Goal: Information Seeking & Learning: Learn about a topic

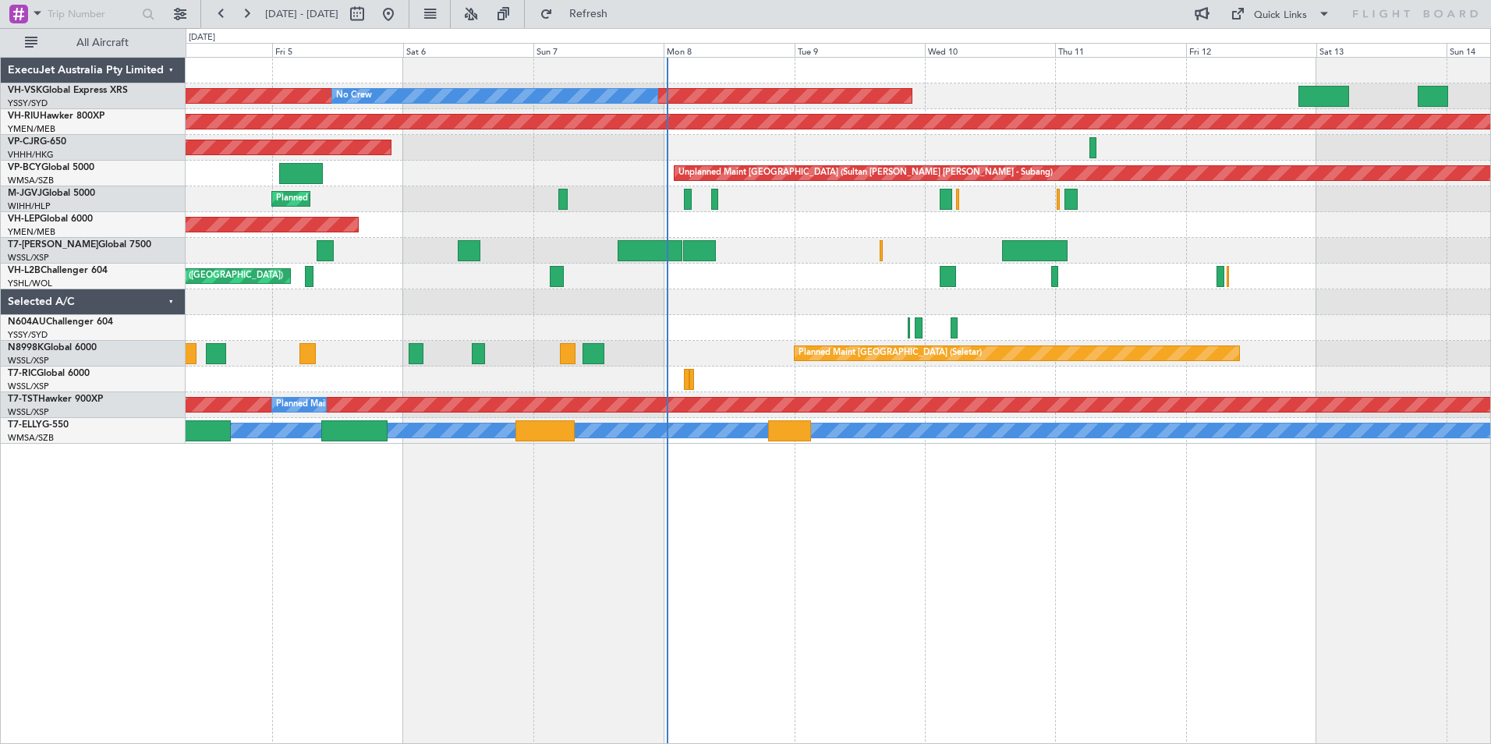
click at [1019, 331] on div at bounding box center [838, 328] width 1304 height 26
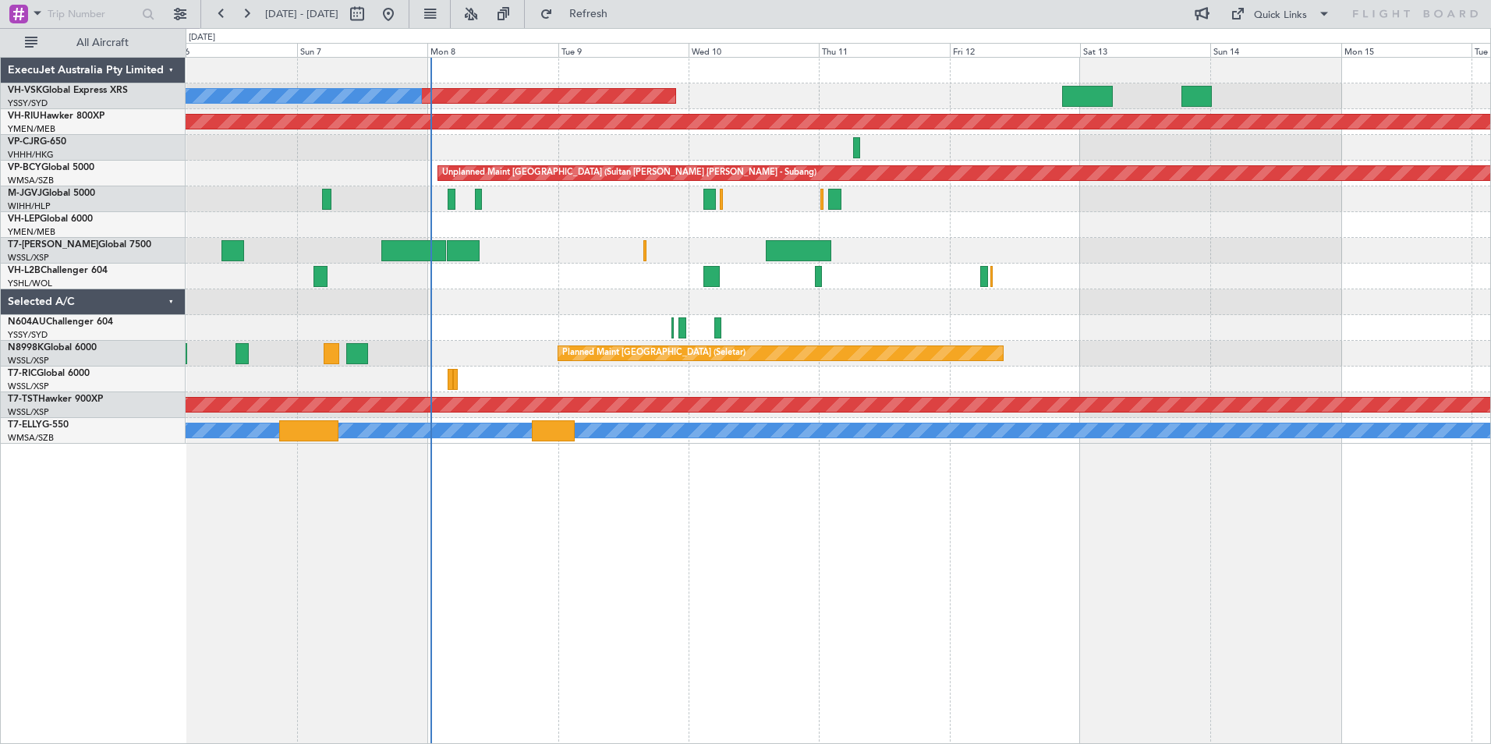
click at [727, 352] on div "Unplanned Maint Sydney ([PERSON_NAME] Intl) No Crew Planned Maint [GEOGRAPHIC_D…" at bounding box center [838, 251] width 1304 height 386
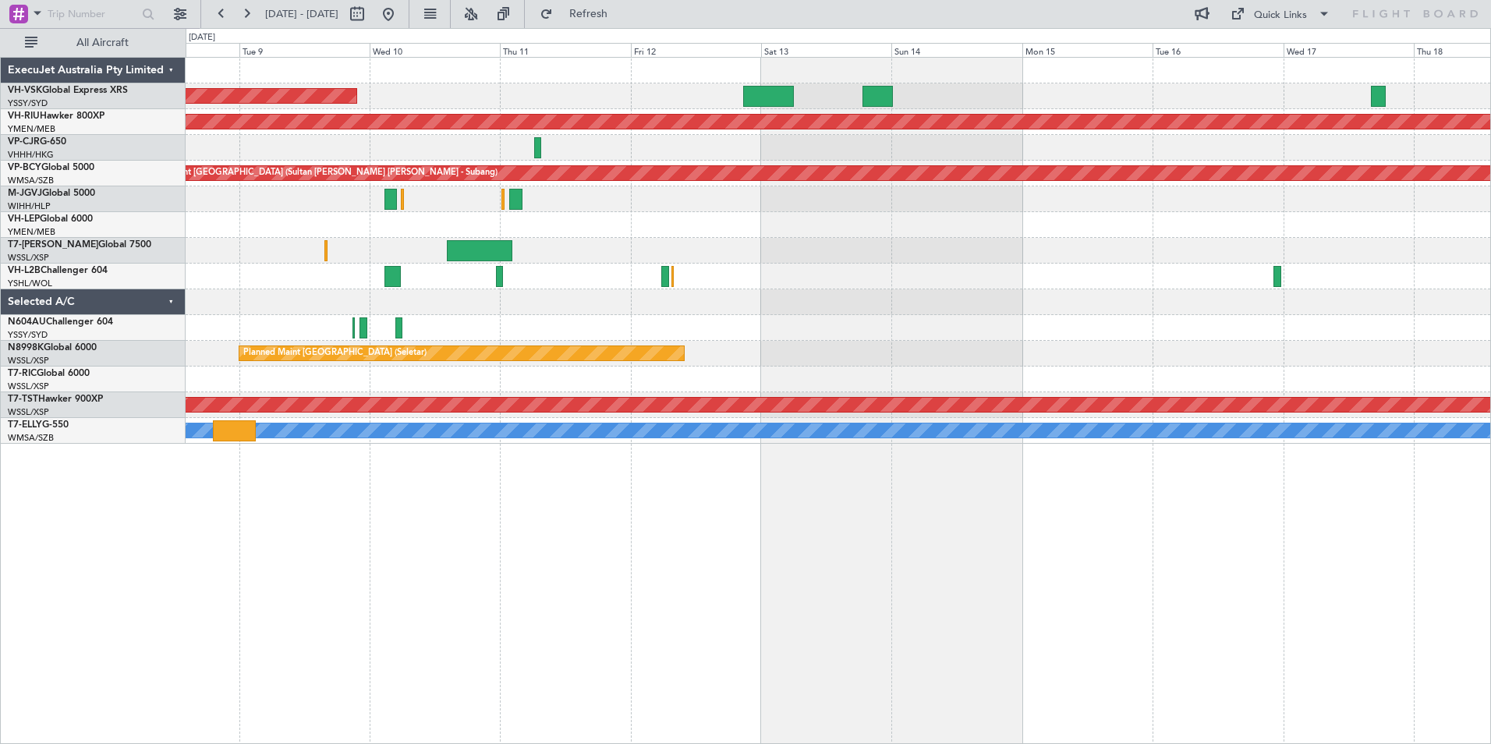
click at [957, 326] on div at bounding box center [838, 328] width 1304 height 26
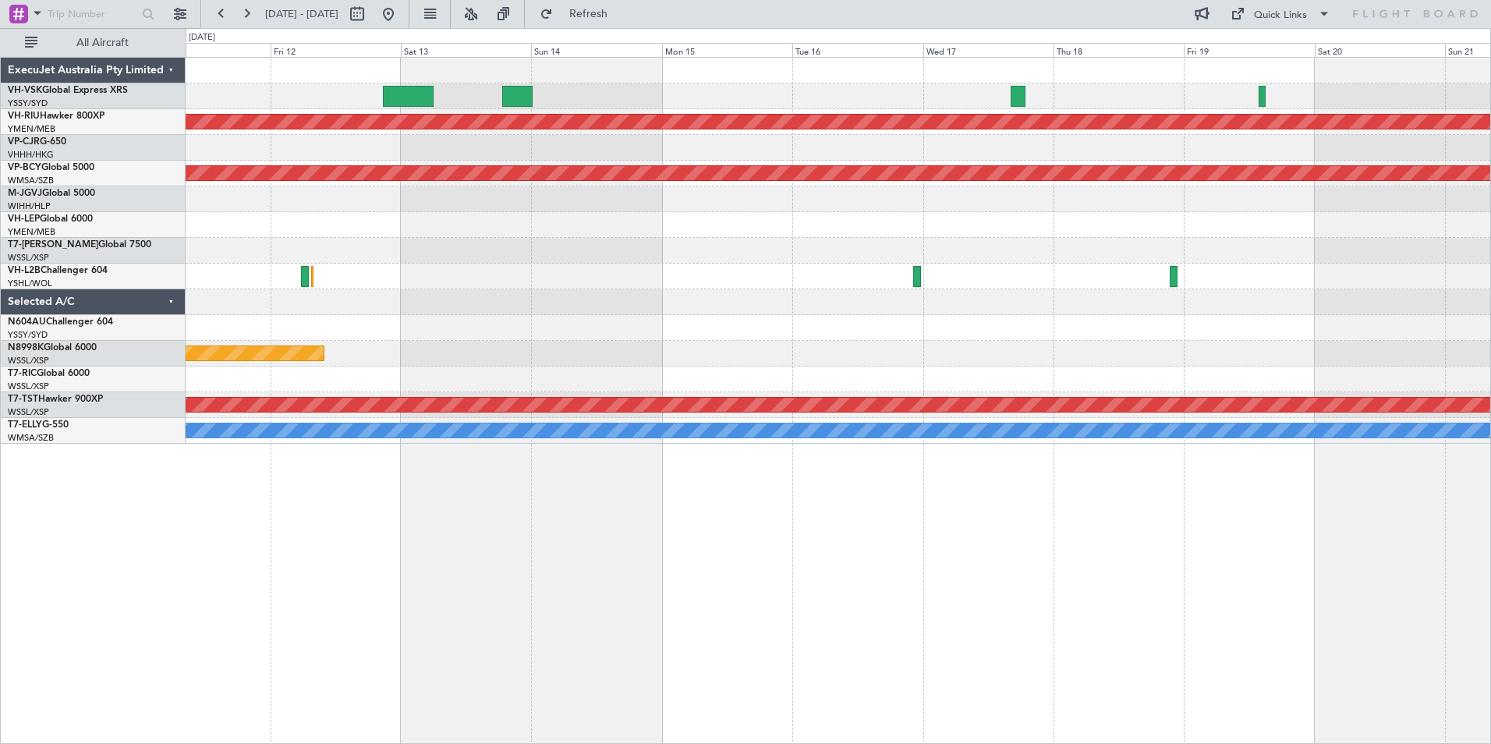
click at [901, 326] on div at bounding box center [838, 328] width 1304 height 26
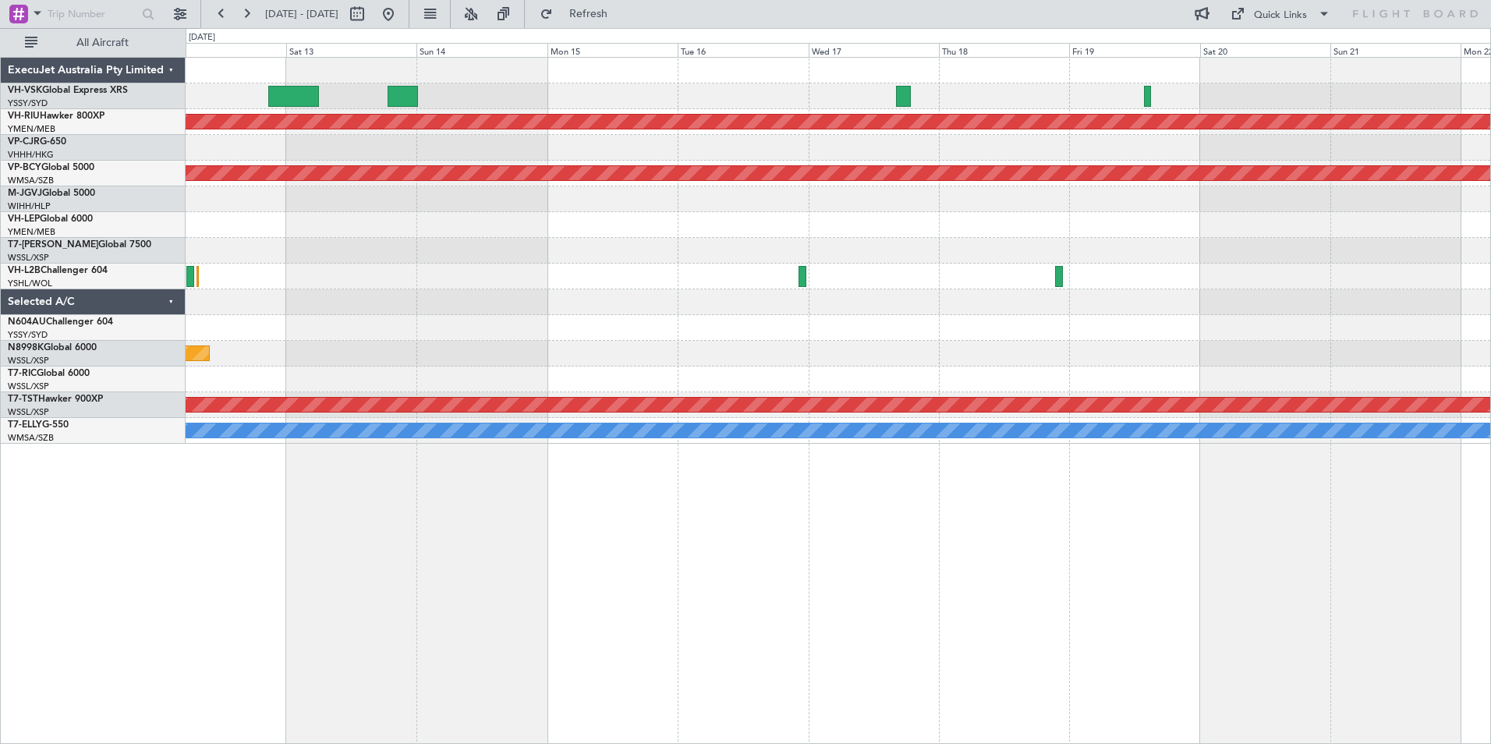
click at [846, 318] on div at bounding box center [838, 328] width 1304 height 26
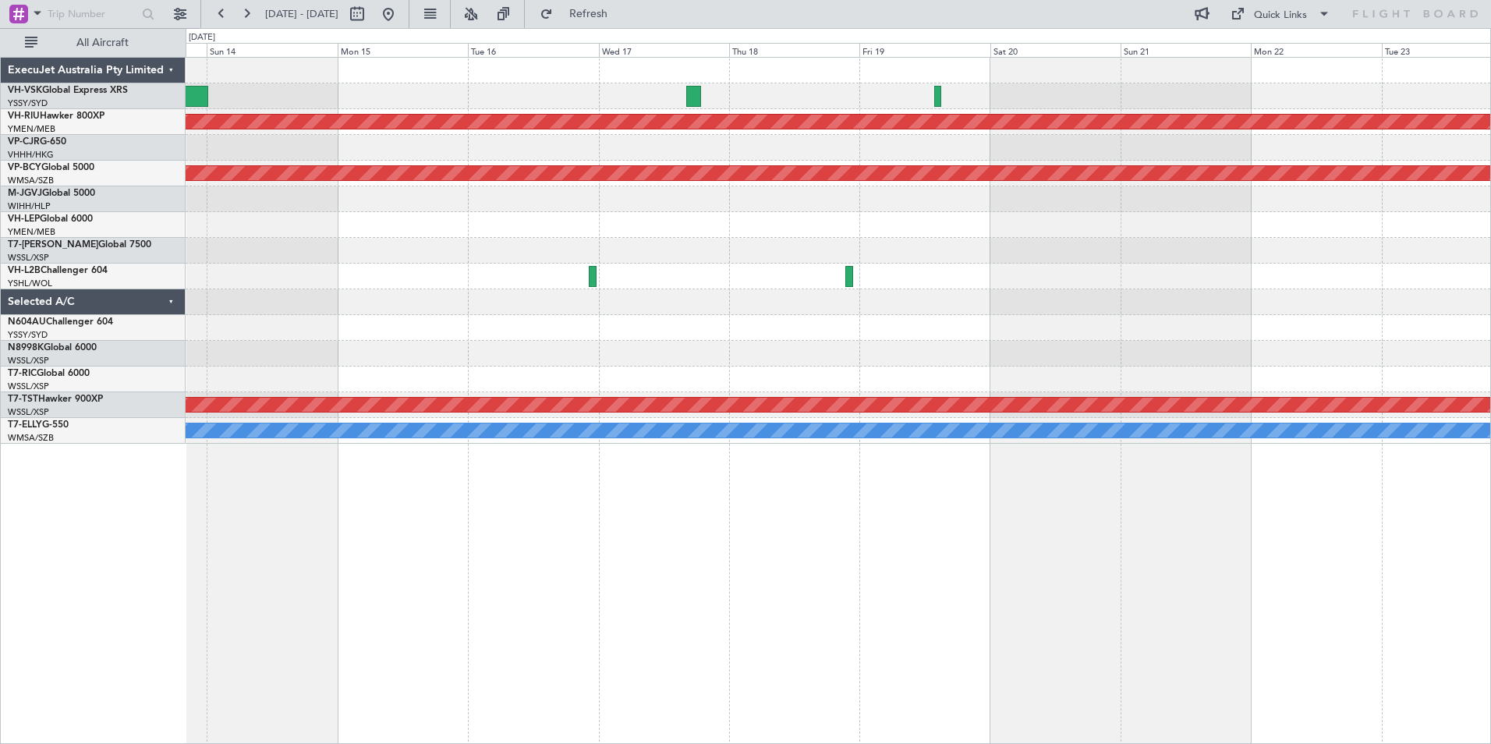
click at [745, 318] on div at bounding box center [838, 328] width 1304 height 26
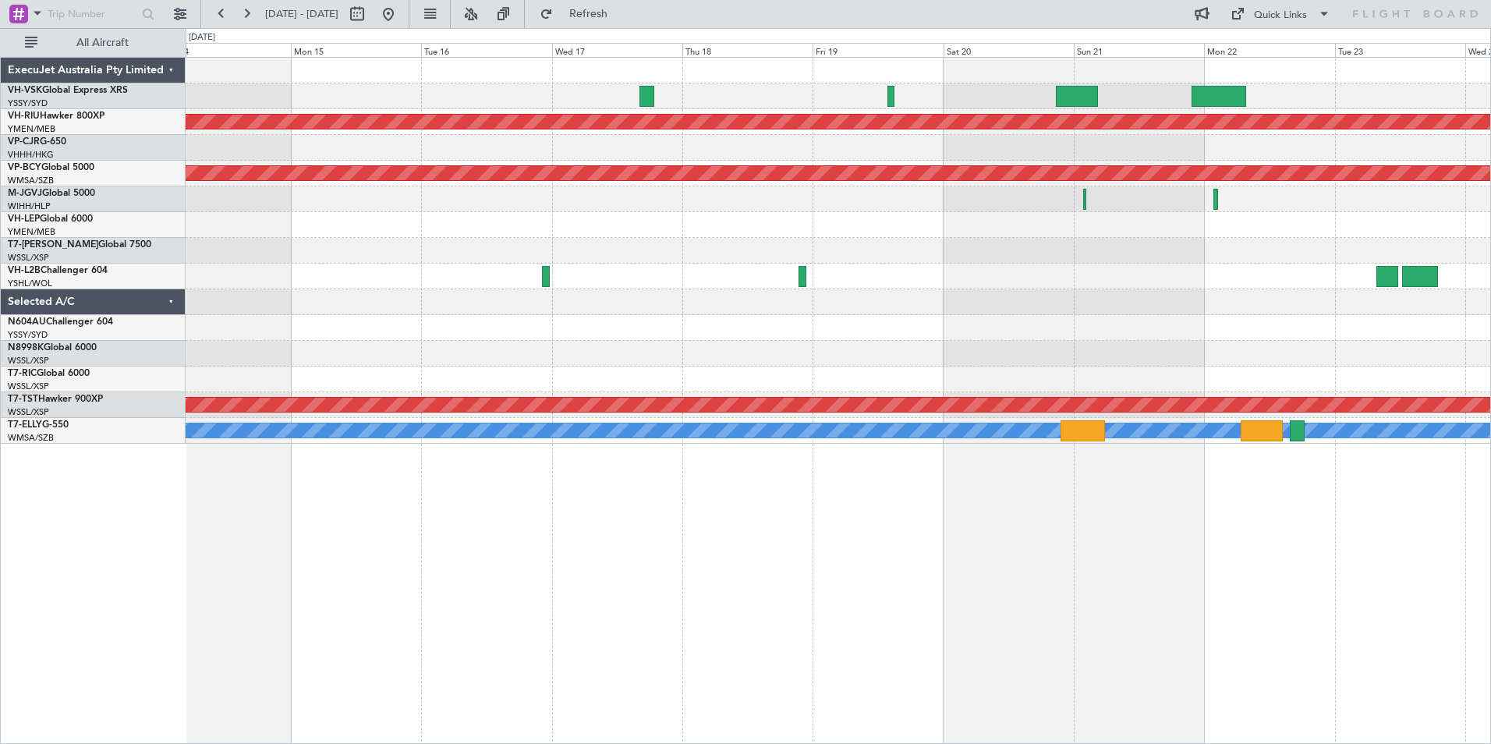
click at [150, 316] on div "Planned Maint [GEOGRAPHIC_DATA] ([GEOGRAPHIC_DATA]) Unplanned Maint [GEOGRAPHIC…" at bounding box center [745, 386] width 1491 height 716
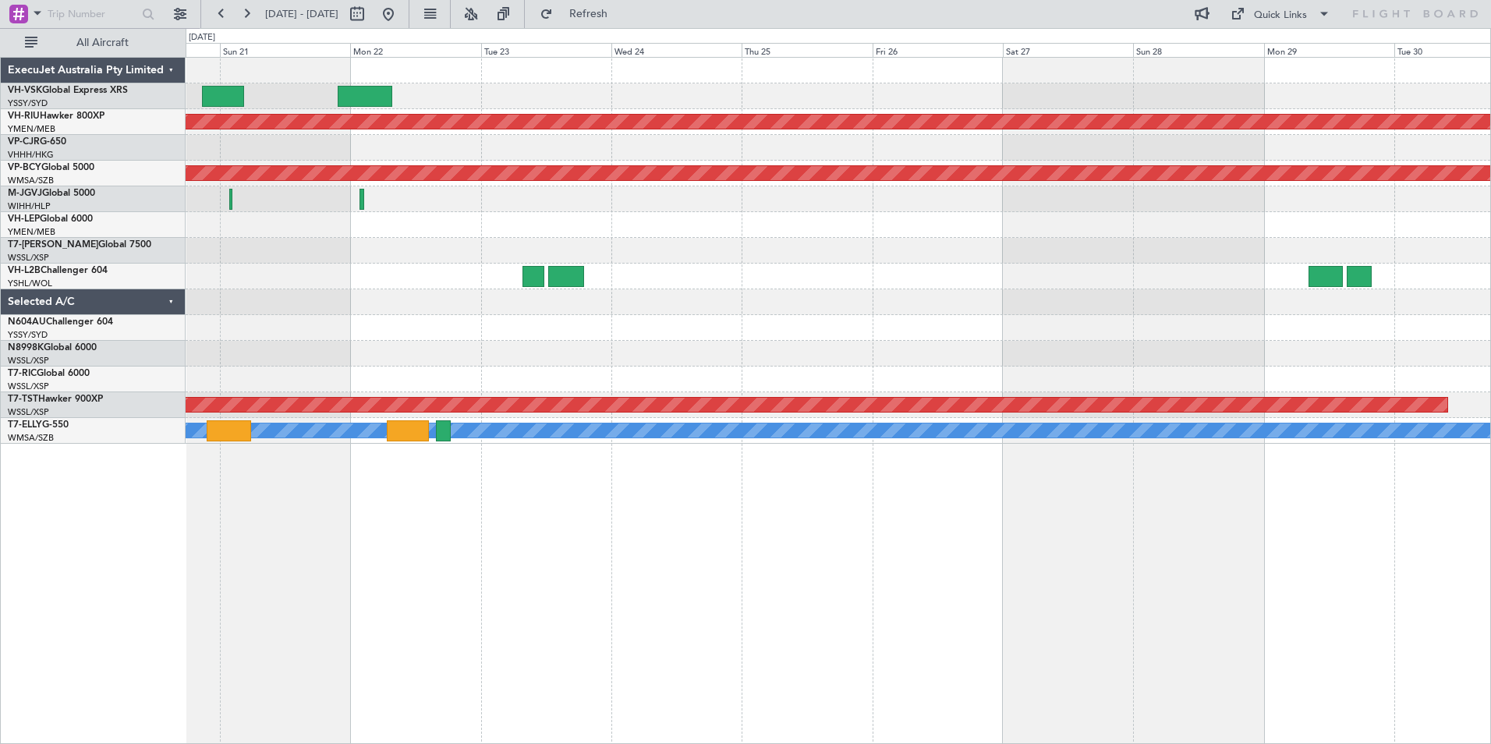
click at [180, 338] on div "Planned Maint [GEOGRAPHIC_DATA] ([GEOGRAPHIC_DATA]) Unplanned Maint [GEOGRAPHIC…" at bounding box center [745, 386] width 1491 height 716
click at [249, 306] on div at bounding box center [838, 302] width 1304 height 26
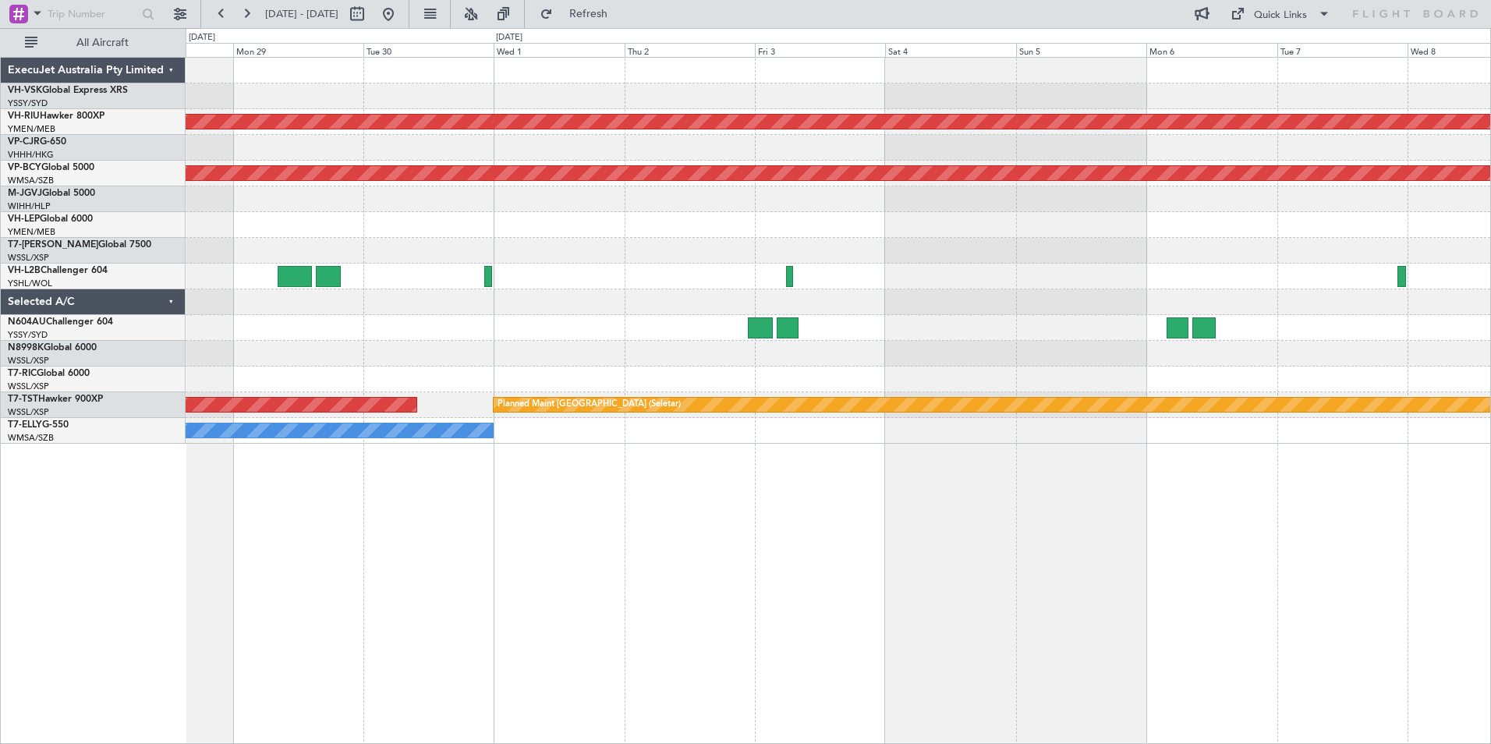
click at [854, 332] on div at bounding box center [838, 328] width 1304 height 26
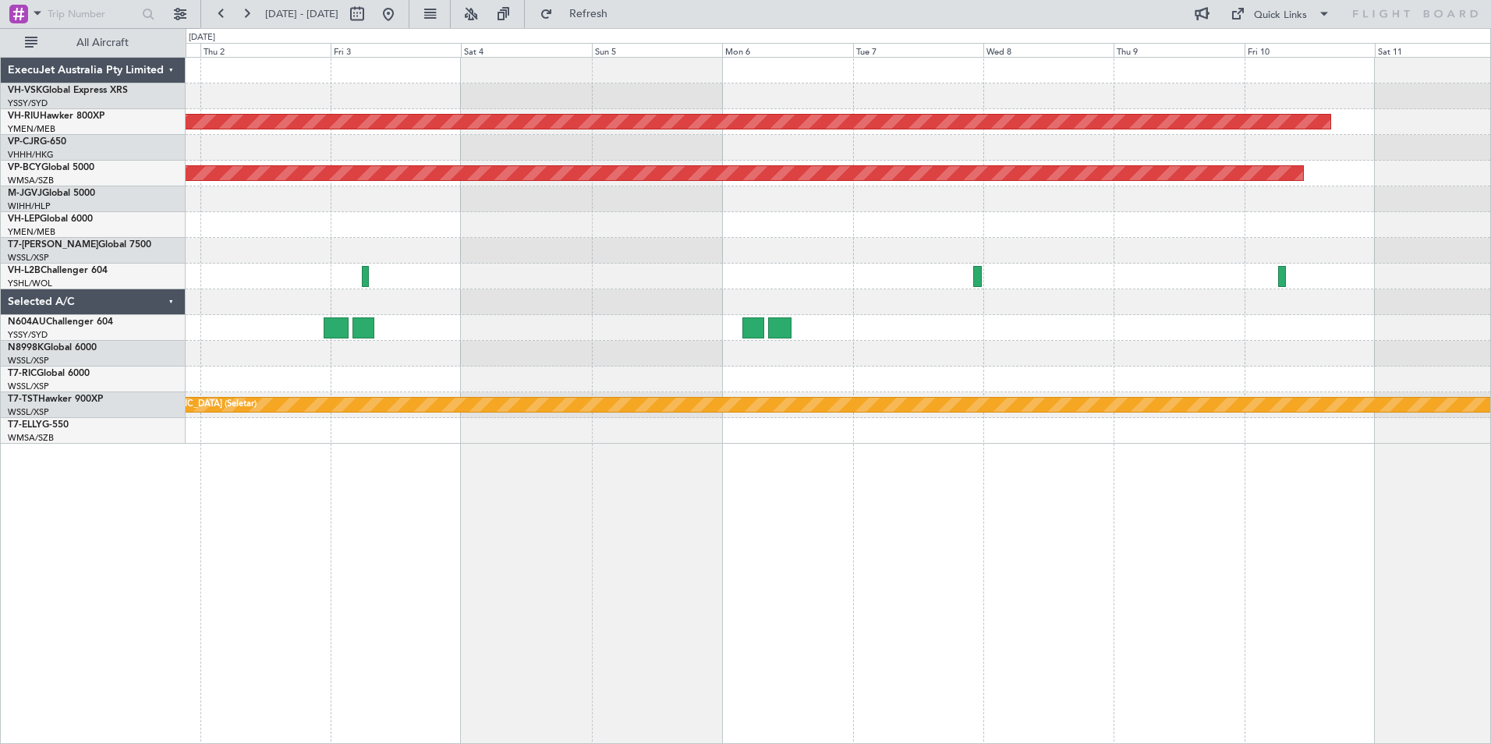
click at [688, 357] on div "Planned Maint [GEOGRAPHIC_DATA] ([GEOGRAPHIC_DATA]) Unplanned Maint [GEOGRAPHIC…" at bounding box center [838, 251] width 1304 height 386
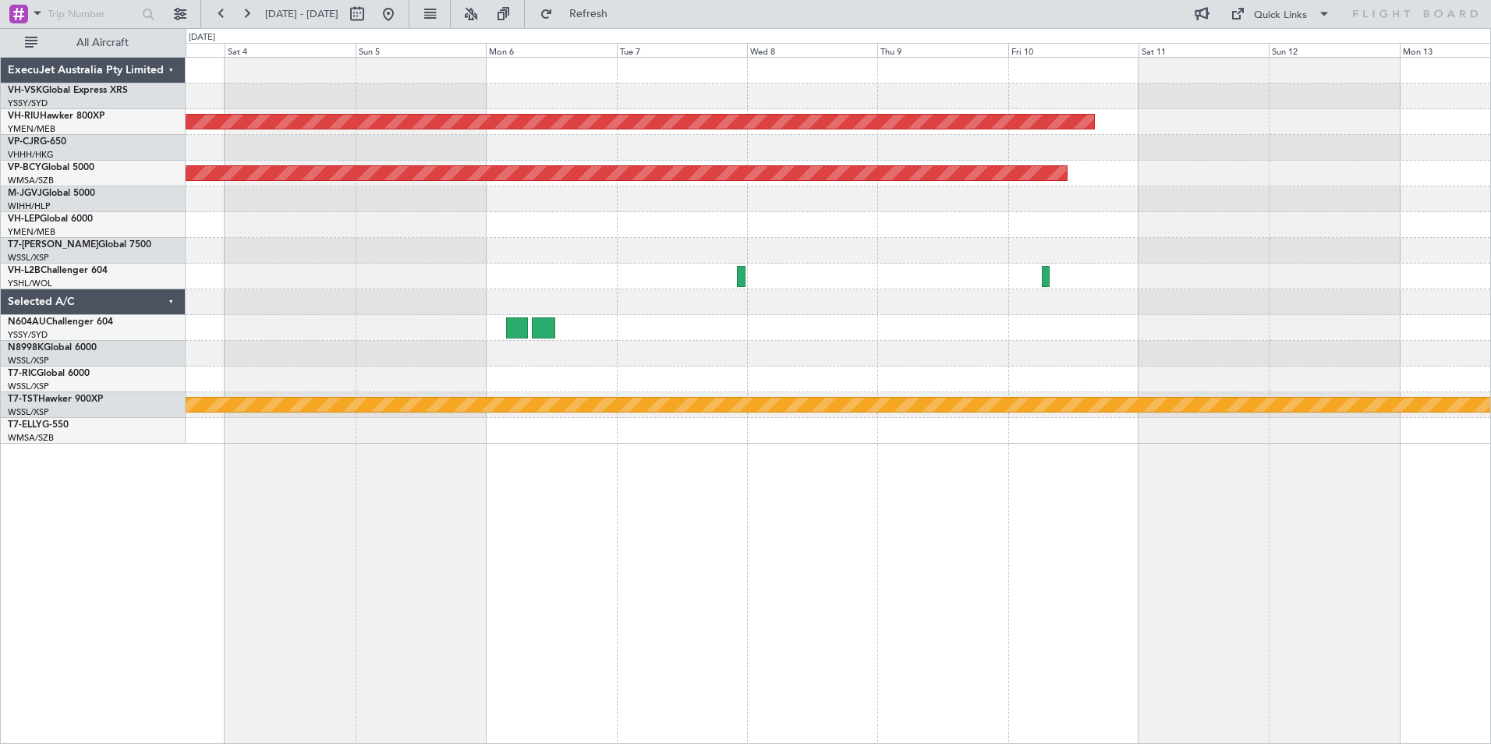
click at [645, 357] on div at bounding box center [838, 354] width 1304 height 26
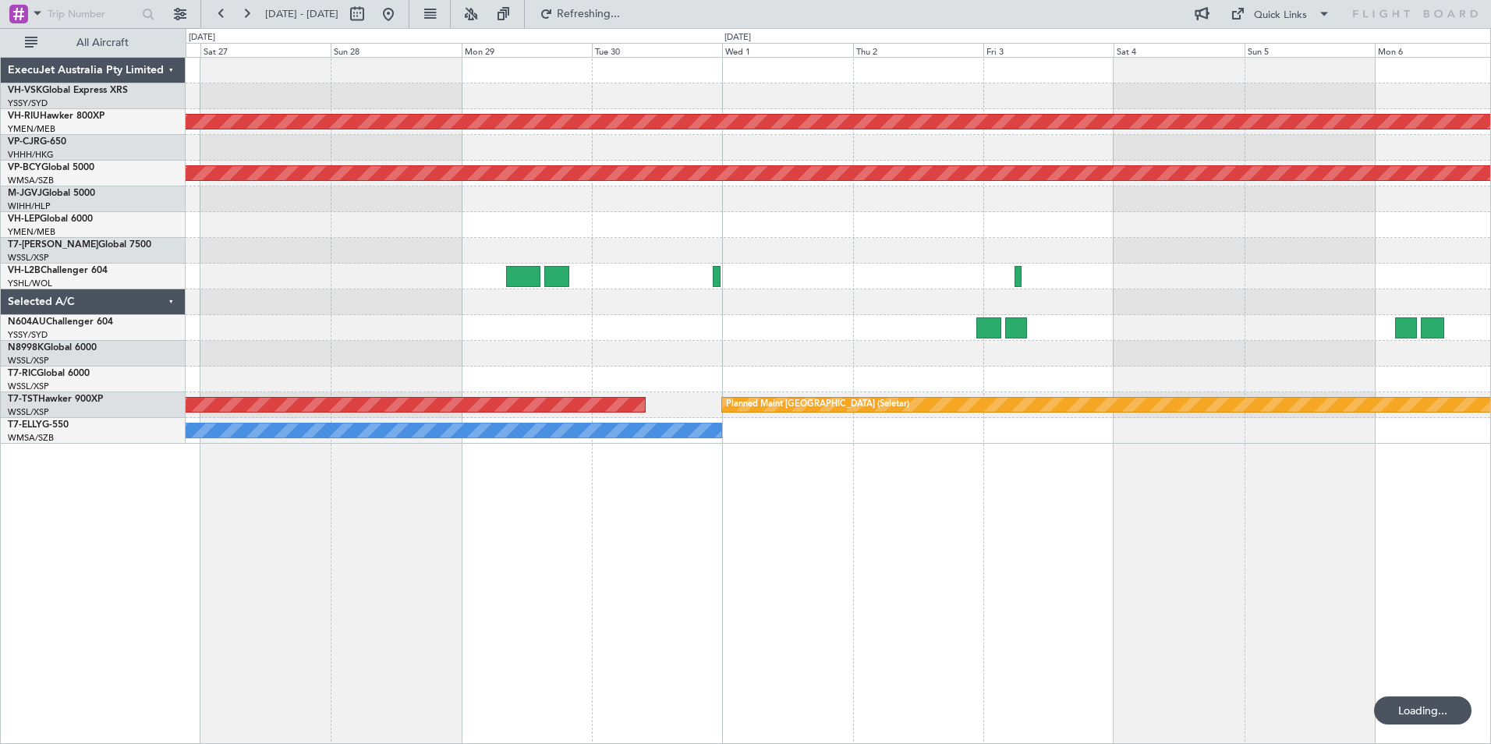
click at [1325, 347] on div at bounding box center [838, 354] width 1304 height 26
click at [1338, 339] on div "Planned Maint [GEOGRAPHIC_DATA] ([GEOGRAPHIC_DATA]) Unplanned Maint [GEOGRAPHIC…" at bounding box center [838, 251] width 1304 height 386
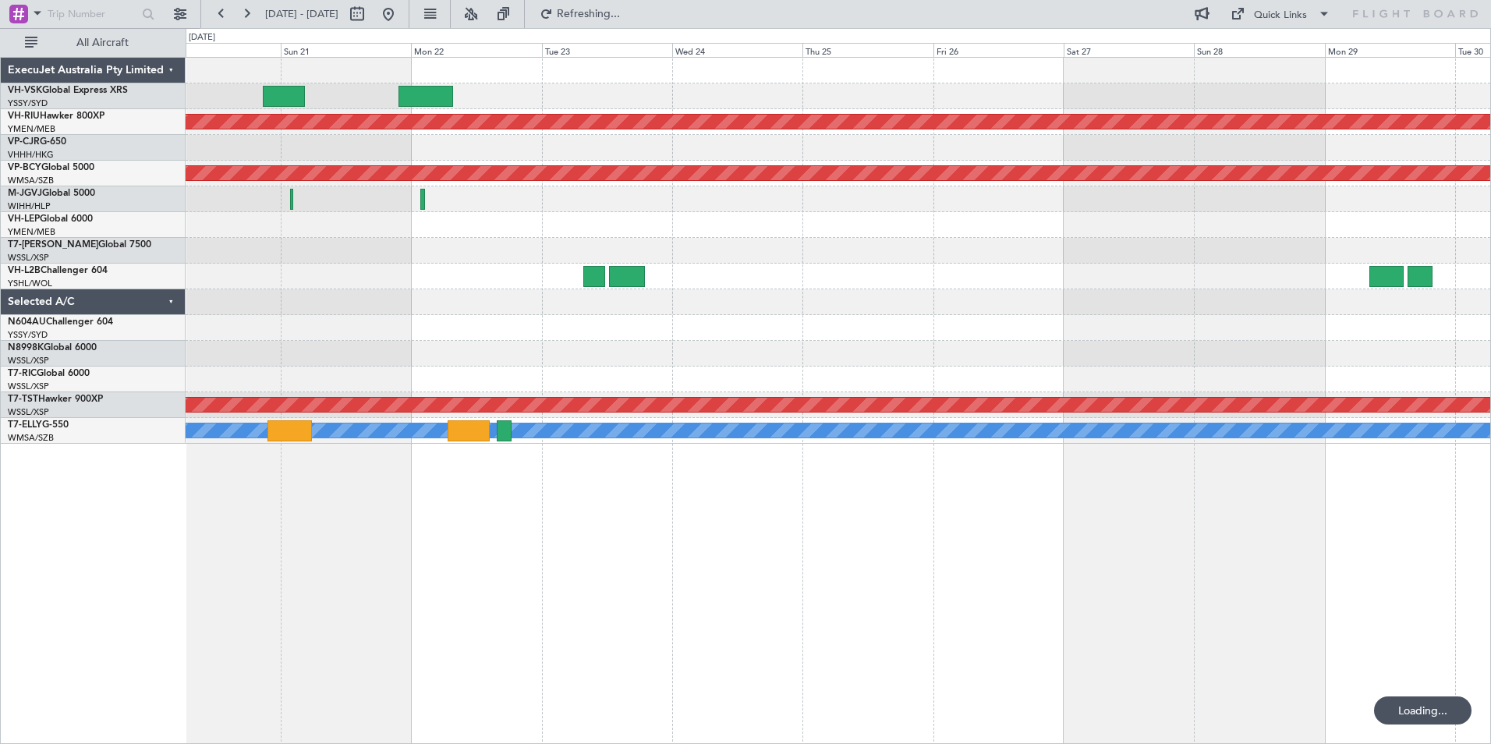
click at [1137, 358] on div "Planned Maint [GEOGRAPHIC_DATA] ([GEOGRAPHIC_DATA]) Unplanned Maint [GEOGRAPHIC…" at bounding box center [838, 251] width 1304 height 386
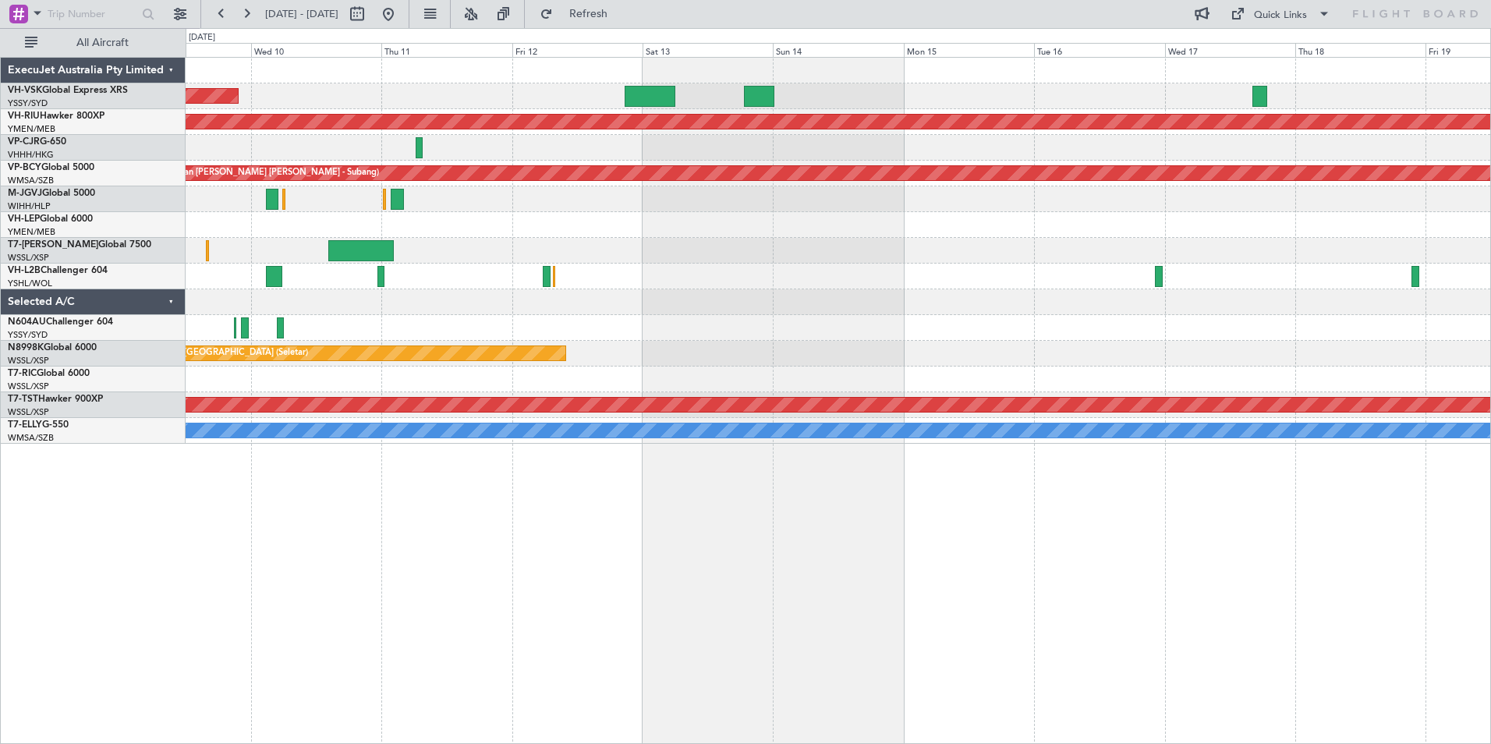
click at [430, 367] on div "Unplanned Maint Sydney ([PERSON_NAME] Intl) No Crew Planned Maint [GEOGRAPHIC_D…" at bounding box center [838, 251] width 1304 height 386
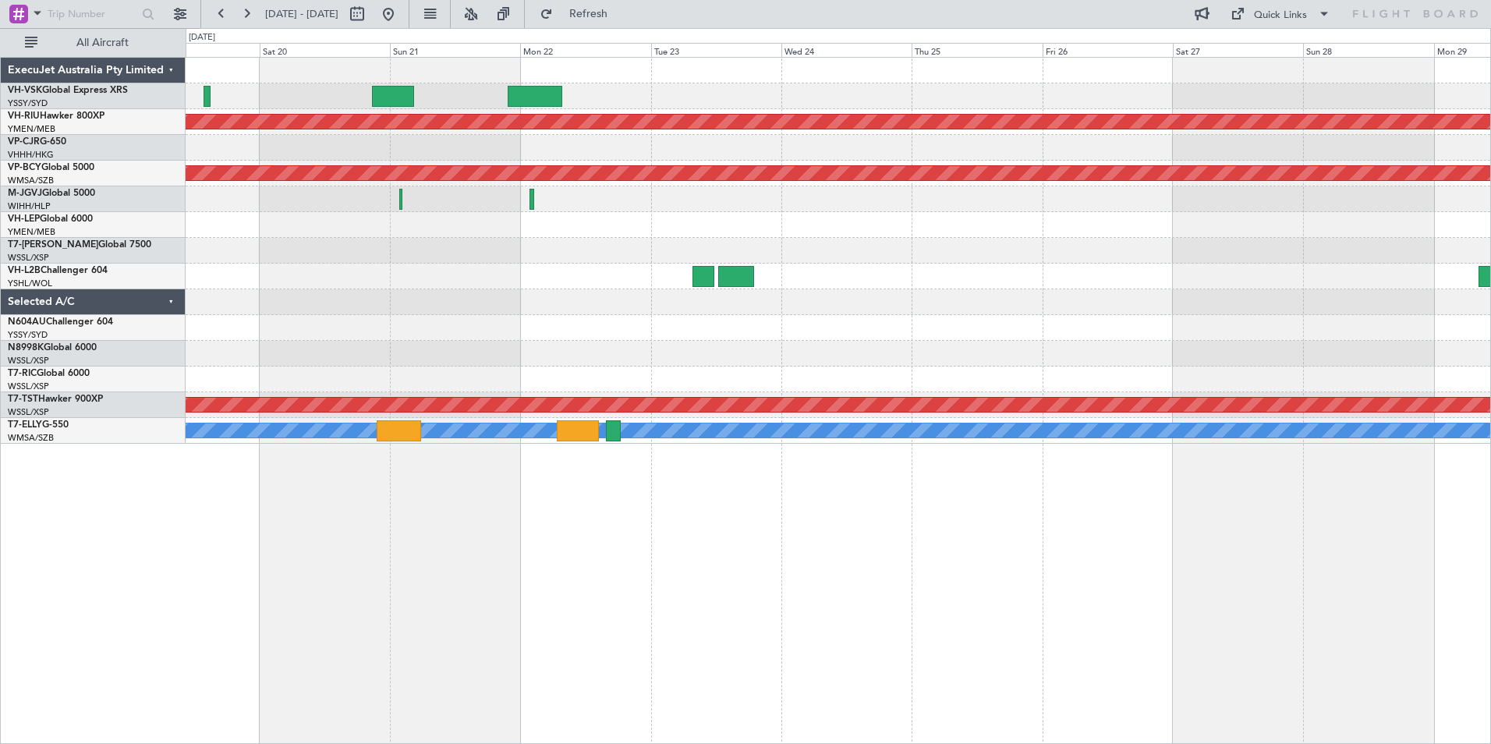
click at [439, 354] on div "Planned Maint [GEOGRAPHIC_DATA] ([GEOGRAPHIC_DATA]) Unplanned Maint [GEOGRAPHIC…" at bounding box center [838, 251] width 1304 height 386
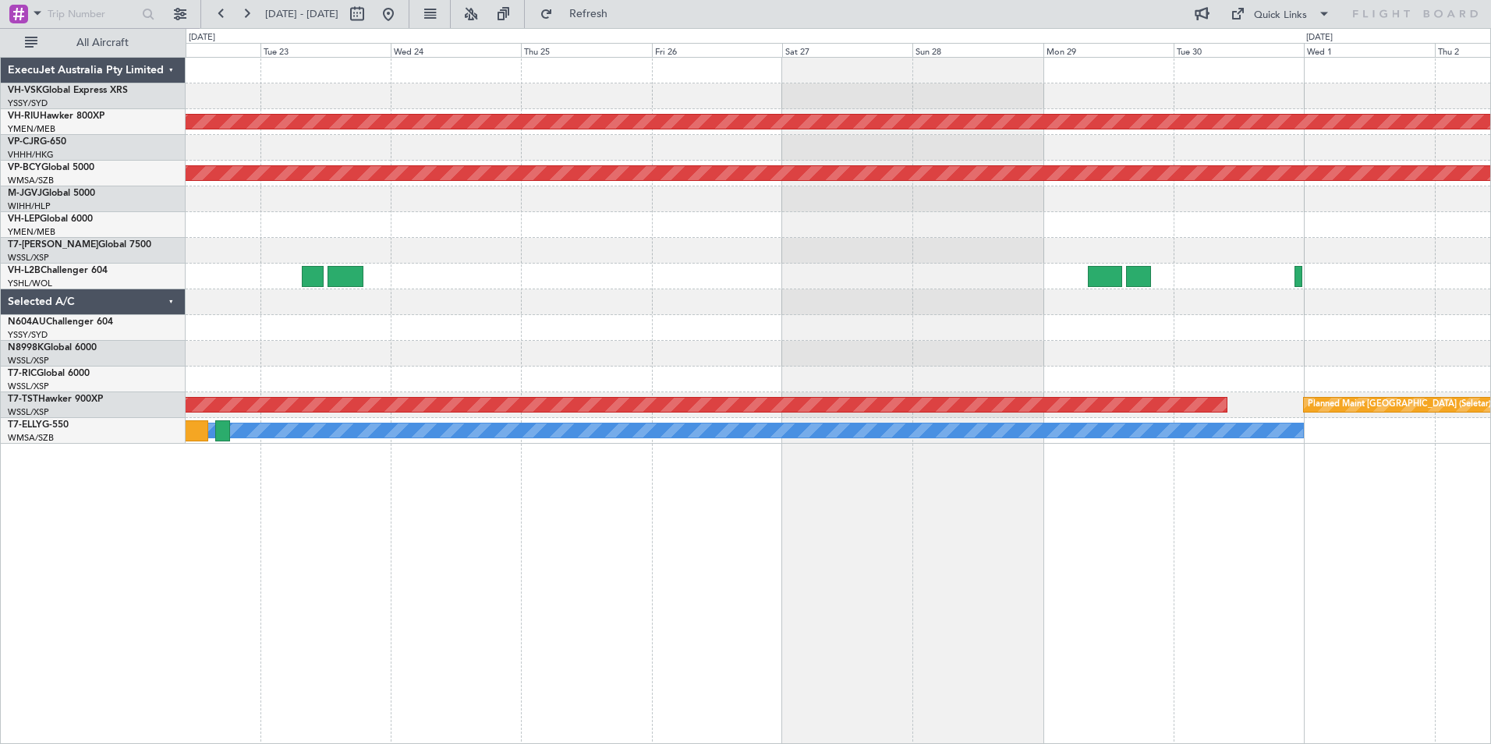
click at [284, 376] on div "Planned Maint [GEOGRAPHIC_DATA] ([GEOGRAPHIC_DATA]) Unplanned Maint [GEOGRAPHIC…" at bounding box center [838, 251] width 1304 height 386
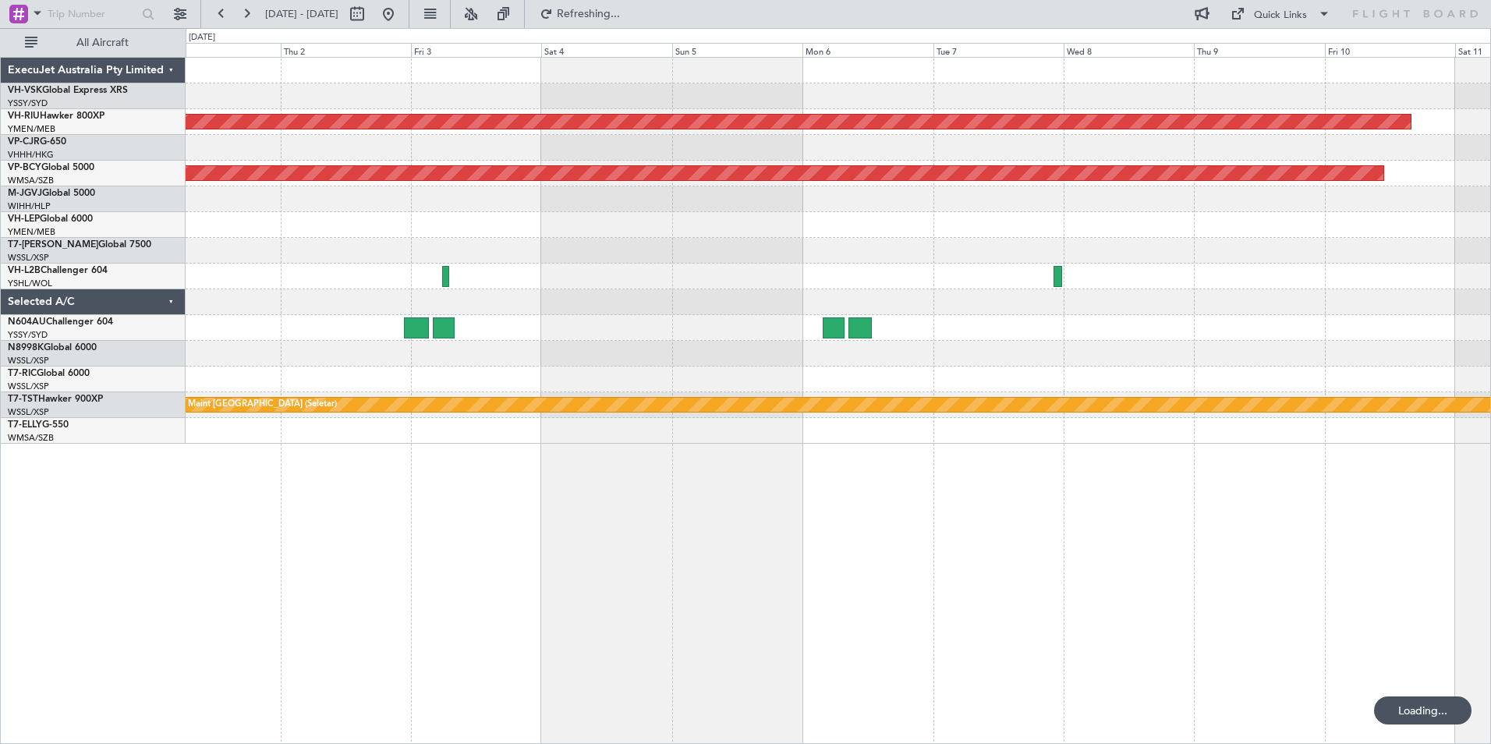
click at [445, 384] on div at bounding box center [838, 379] width 1304 height 26
